Goal: Transaction & Acquisition: Purchase product/service

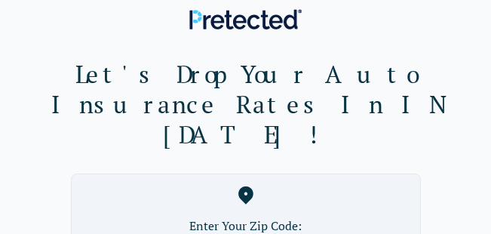
click at [234, 216] on label "Enter Your Zip Code:" at bounding box center [246, 225] width 324 height 18
click at [236, 216] on label "Enter Your Zip Code:" at bounding box center [246, 225] width 324 height 18
click at [256, 216] on label "Enter Your Zip Code:" at bounding box center [246, 225] width 324 height 18
drag, startPoint x: 256, startPoint y: 194, endPoint x: 270, endPoint y: 194, distance: 14.3
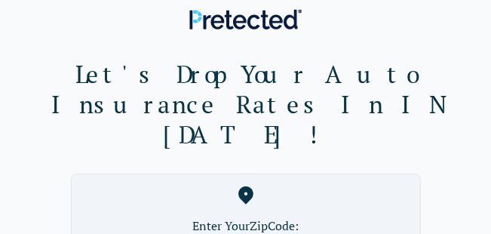
click at [452, 101] on h1 "Let's Drop Your Auto Insurance Rates In IN [DATE]!" at bounding box center [245, 104] width 467 height 90
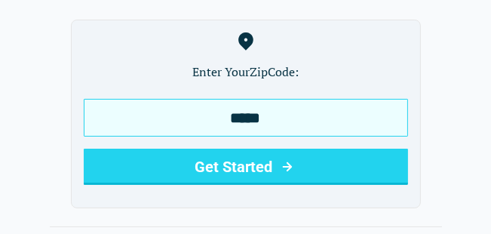
scroll to position [183, 0]
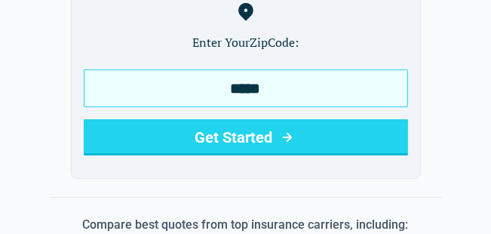
type input "*****"
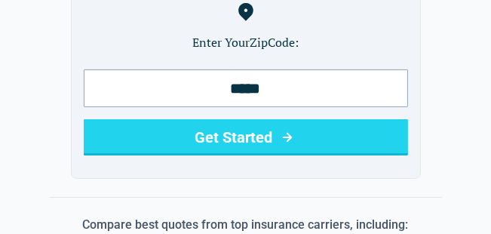
click at [265, 119] on button "Get Started" at bounding box center [246, 137] width 324 height 36
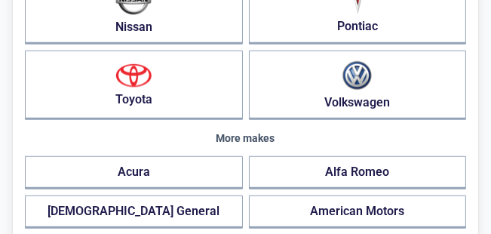
scroll to position [618, 0]
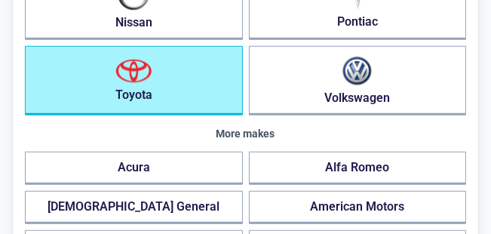
click at [136, 90] on button "Toyota" at bounding box center [134, 80] width 218 height 69
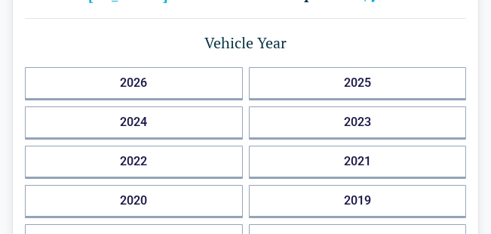
scroll to position [0, 0]
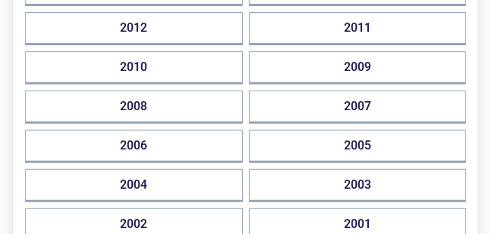
scroll to position [405, 0]
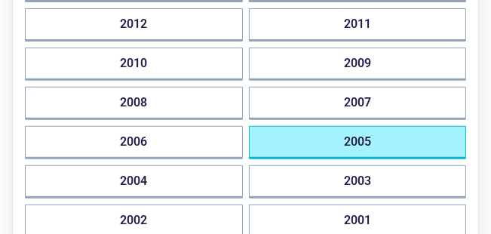
click at [361, 139] on button "2005" at bounding box center [358, 142] width 218 height 33
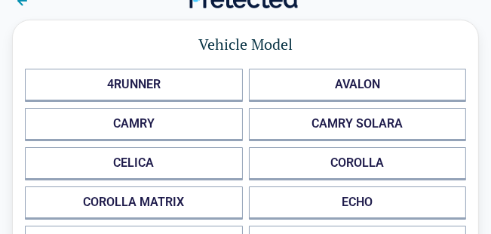
scroll to position [0, 0]
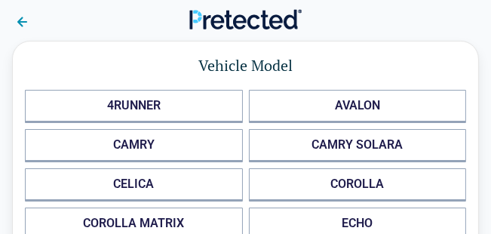
click at [388, 59] on h1 "Vehicle Model" at bounding box center [245, 66] width 441 height 24
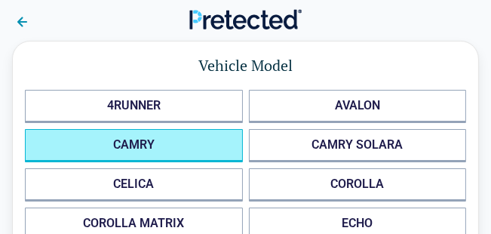
click at [152, 144] on button "CAMRY" at bounding box center [134, 145] width 218 height 33
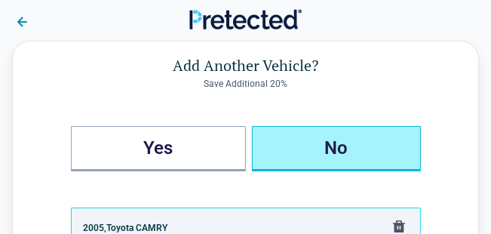
click at [329, 143] on button "No" at bounding box center [336, 148] width 169 height 45
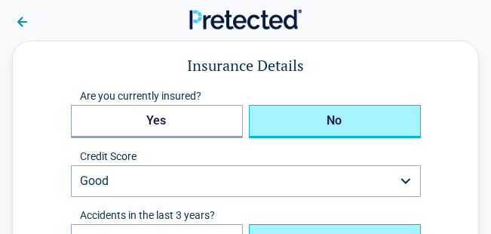
click at [332, 118] on button "No" at bounding box center [335, 121] width 172 height 33
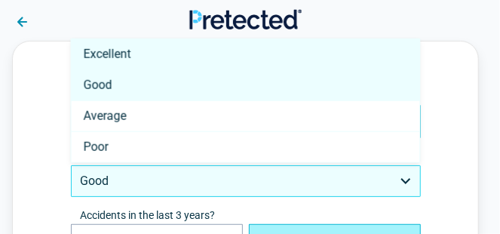
select select "*********"
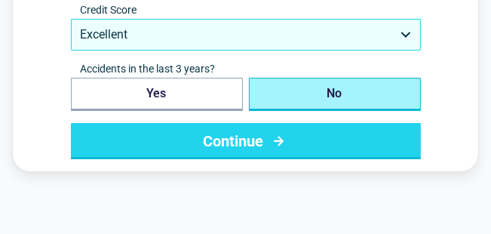
scroll to position [148, 0]
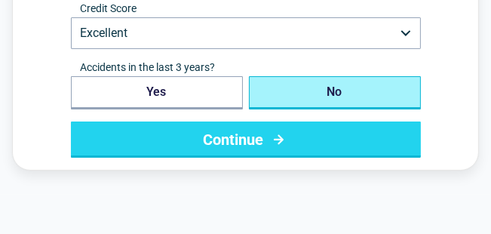
click at [335, 91] on button "No" at bounding box center [335, 92] width 172 height 33
click at [258, 139] on button "Continue" at bounding box center [246, 139] width 350 height 36
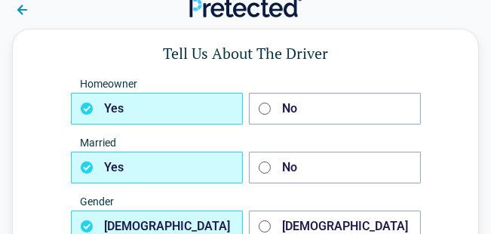
scroll to position [0, 0]
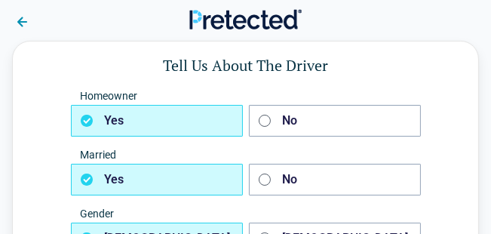
drag, startPoint x: 256, startPoint y: 139, endPoint x: 291, endPoint y: 126, distance: 37.2
click at [291, 126] on div "Homeowner Yes No Married Yes No Gender [DEMOGRAPHIC_DATA] [DEMOGRAPHIC_DATA] Mi…" at bounding box center [246, 225] width 350 height 271
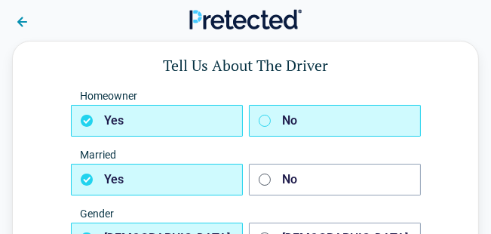
drag, startPoint x: 291, startPoint y: 126, endPoint x: 262, endPoint y: 123, distance: 29.6
click at [262, 123] on icon "button" at bounding box center [265, 121] width 12 height 12
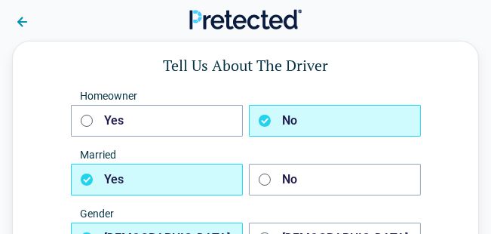
click at [124, 182] on button "Yes" at bounding box center [157, 180] width 172 height 32
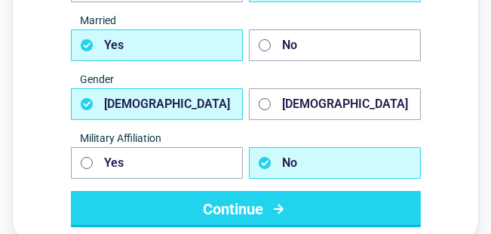
scroll to position [136, 0]
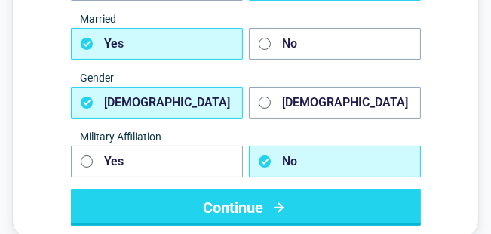
click at [144, 104] on button "[DEMOGRAPHIC_DATA]" at bounding box center [157, 103] width 172 height 32
click at [290, 155] on button "No" at bounding box center [335, 162] width 172 height 32
click at [241, 203] on button "Continue" at bounding box center [246, 207] width 350 height 36
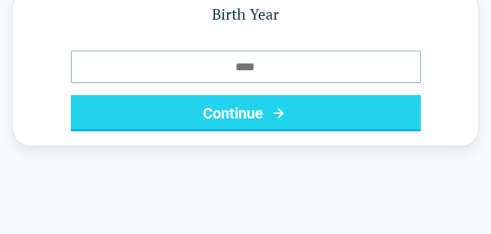
scroll to position [0, 0]
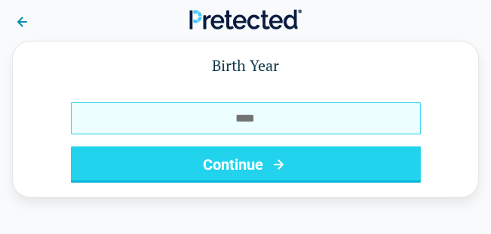
click at [259, 121] on input "Birth Year" at bounding box center [246, 118] width 350 height 32
type input "****"
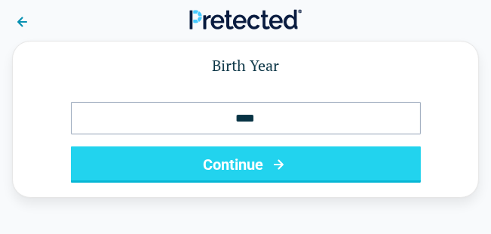
click at [237, 167] on button "Continue" at bounding box center [246, 164] width 350 height 36
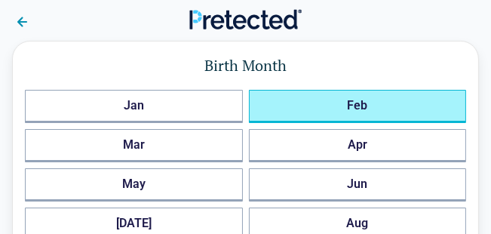
click at [358, 99] on button "Feb" at bounding box center [358, 106] width 218 height 33
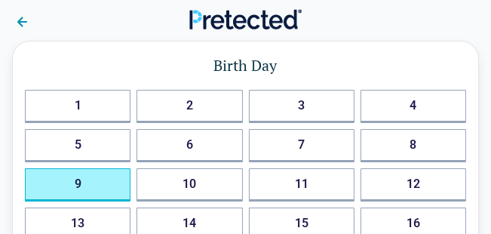
click at [76, 186] on button "9" at bounding box center [78, 184] width 106 height 33
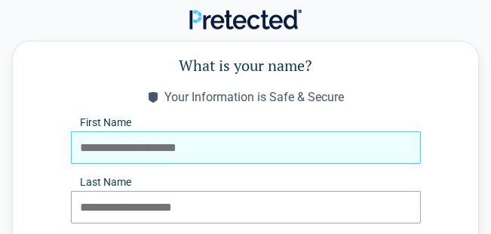
click at [78, 149] on input "First Name" at bounding box center [246, 147] width 350 height 32
type input "****"
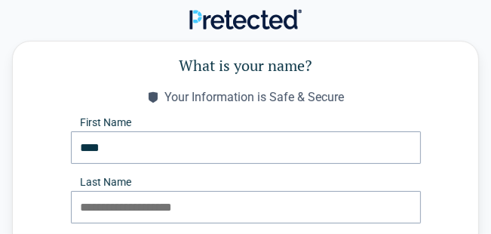
click at [78, 179] on label "Last Name" at bounding box center [246, 182] width 350 height 12
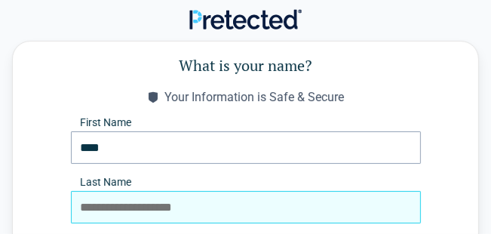
click at [78, 191] on input "Last Name" at bounding box center [246, 207] width 350 height 32
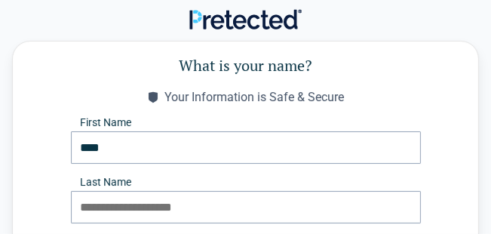
click at [81, 177] on label "Last Name" at bounding box center [246, 182] width 350 height 12
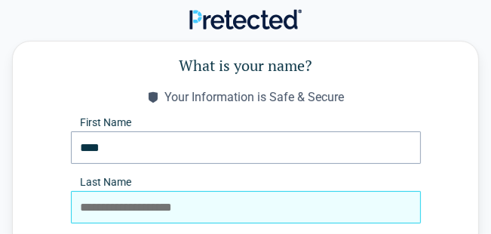
click at [81, 191] on input "Last Name" at bounding box center [246, 207] width 350 height 32
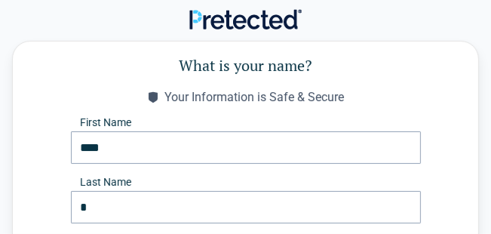
click at [60, 194] on form "What is your name? Your Information is Safe & Secure First Name **** Last Name …" at bounding box center [245, 163] width 441 height 218
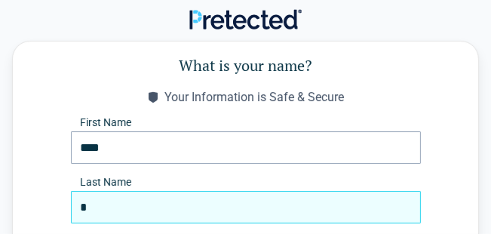
click at [88, 210] on input "*" at bounding box center [246, 207] width 350 height 32
type input "******"
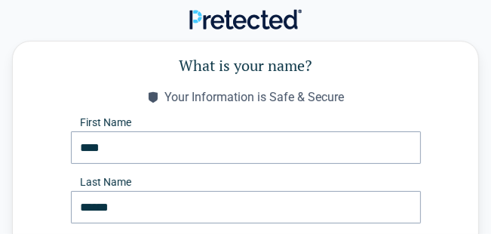
click at [352, 130] on div "First Name ****" at bounding box center [246, 140] width 350 height 48
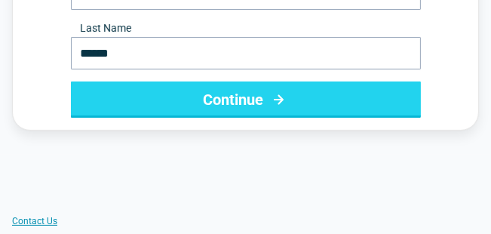
scroll to position [158, 0]
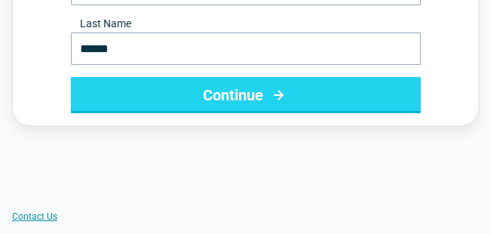
click at [252, 96] on button "Continue" at bounding box center [246, 95] width 350 height 36
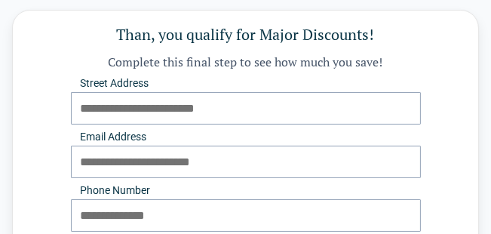
scroll to position [0, 0]
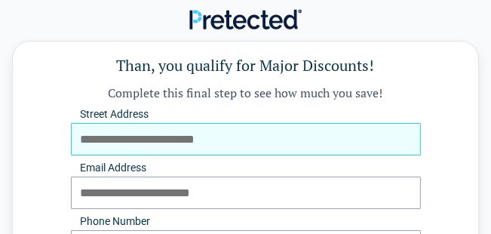
click at [205, 143] on input "Street Address" at bounding box center [246, 139] width 350 height 32
type input "**********"
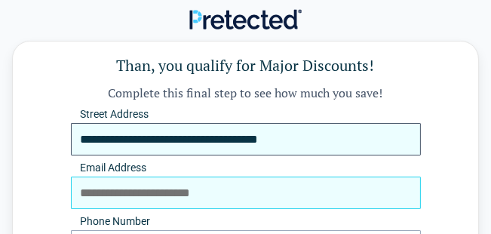
type input "**********"
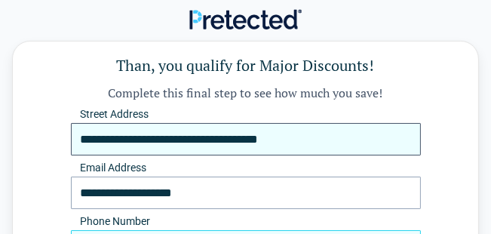
type input "**********"
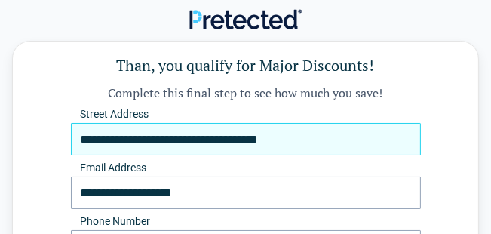
drag, startPoint x: 494, startPoint y: 32, endPoint x: 242, endPoint y: 137, distance: 273.1
click at [242, 137] on input "**********" at bounding box center [246, 139] width 350 height 32
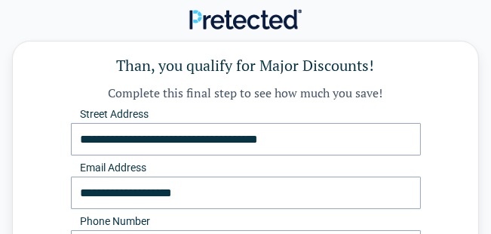
click at [342, 61] on h1 "Than, you qualify for Major Discounts!" at bounding box center [245, 66] width 441 height 24
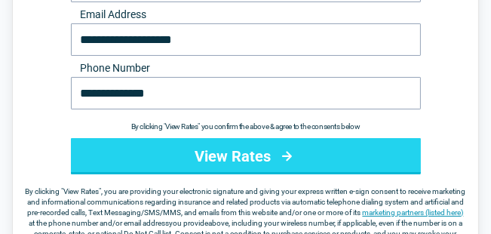
scroll to position [158, 0]
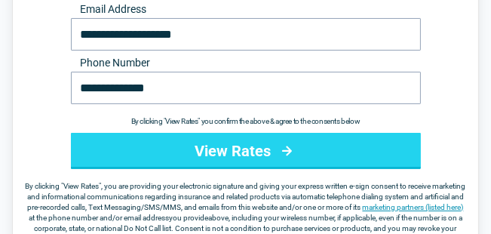
click at [261, 153] on button "View Rates" at bounding box center [246, 151] width 350 height 36
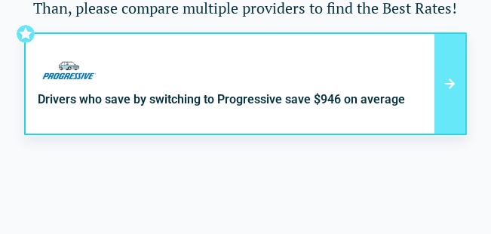
scroll to position [54, 0]
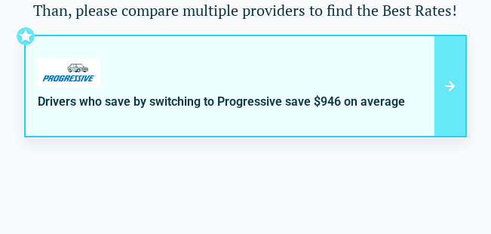
click at [449, 82] on icon at bounding box center [450, 86] width 10 height 10
